Goal: Find specific page/section: Find specific page/section

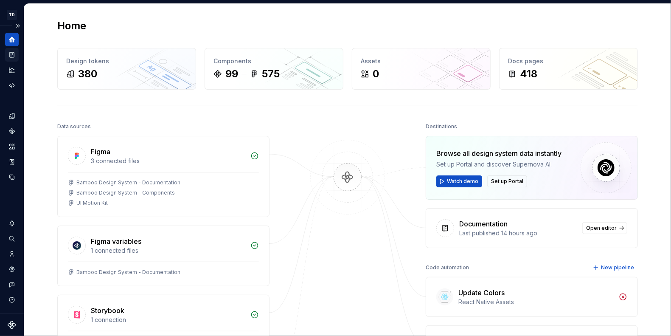
click at [10, 56] on icon "Documentation" at bounding box center [12, 55] width 4 height 6
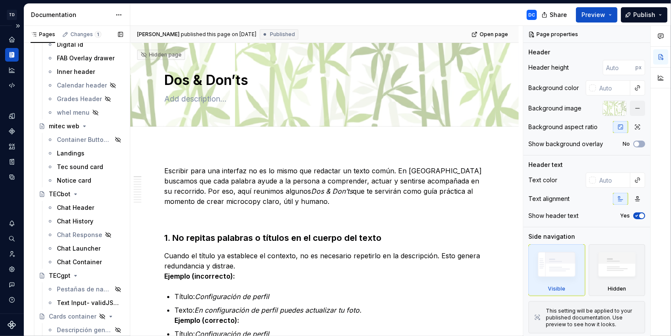
scroll to position [6601, 0]
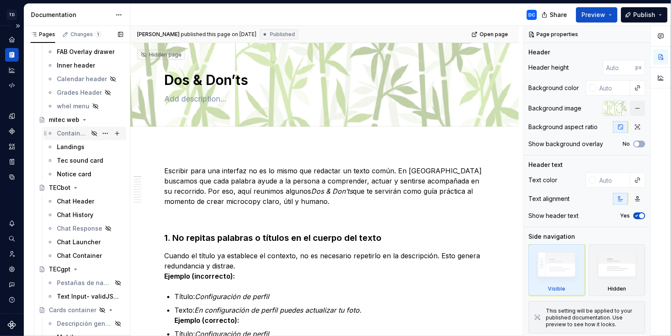
click at [70, 131] on div "Container Button Complex" at bounding box center [72, 133] width 31 height 8
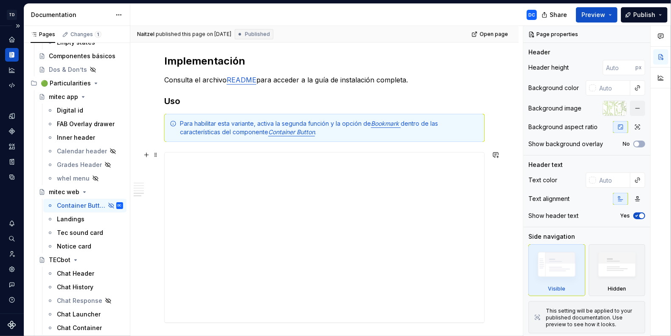
scroll to position [935, 0]
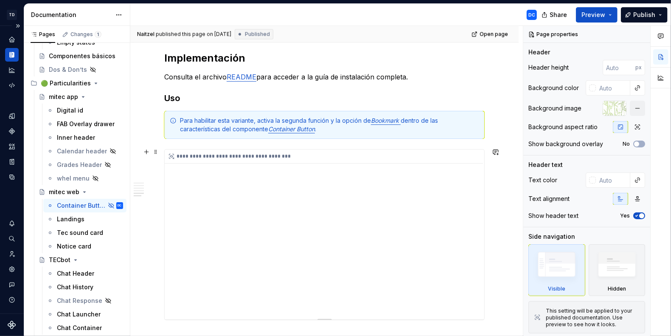
click at [248, 165] on div "**********" at bounding box center [324, 234] width 319 height 170
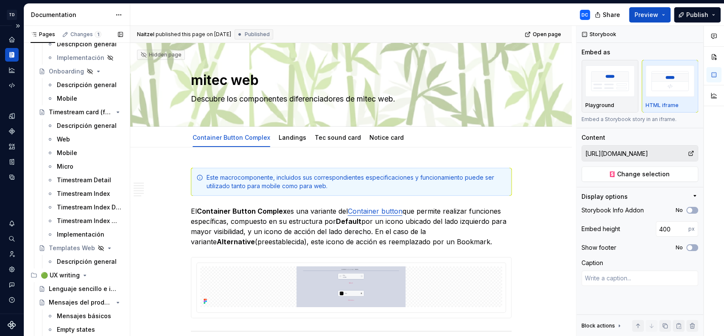
scroll to position [6242, 0]
type textarea "*"
